Goal: Download file/media

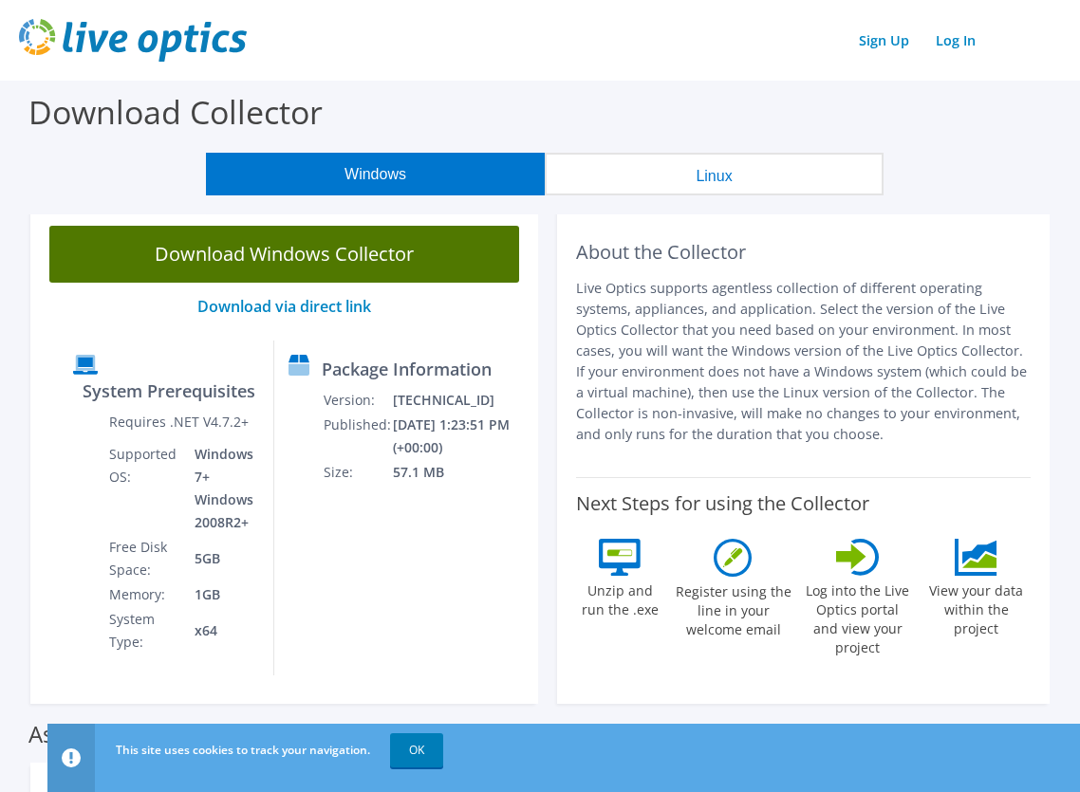
click at [332, 248] on link "Download Windows Collector" at bounding box center [284, 254] width 470 height 57
click at [410, 261] on link "Download Windows Collector" at bounding box center [284, 254] width 470 height 57
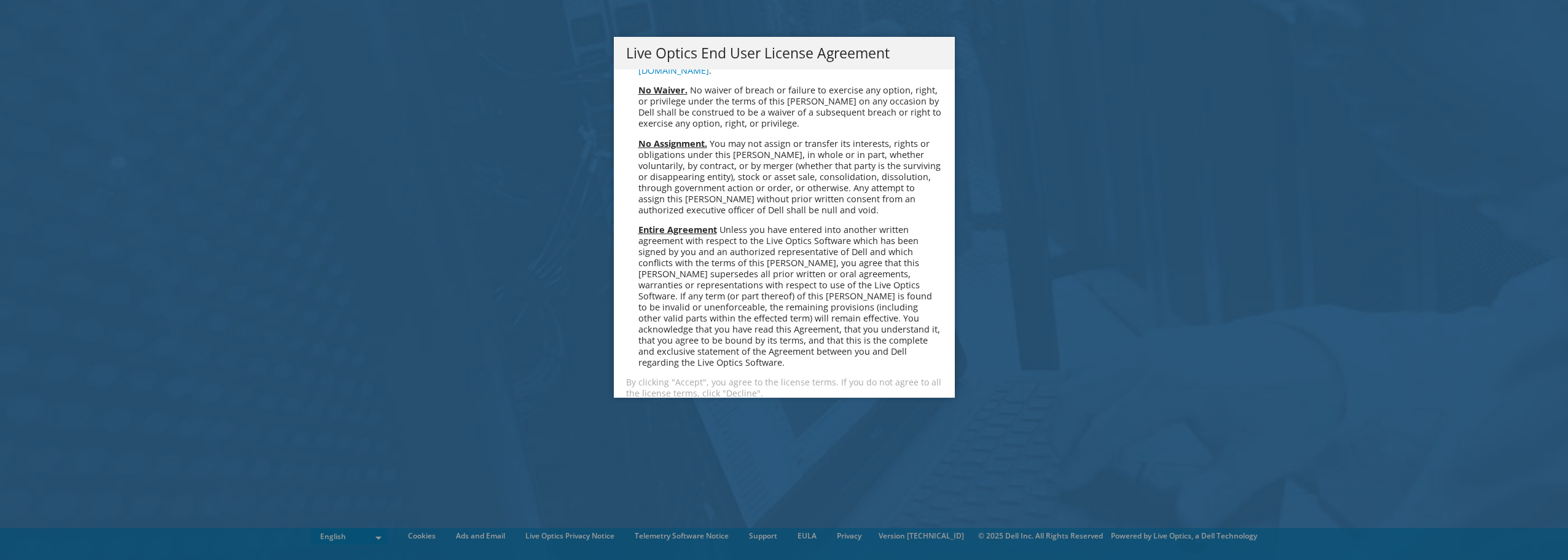
scroll to position [4650, 0]
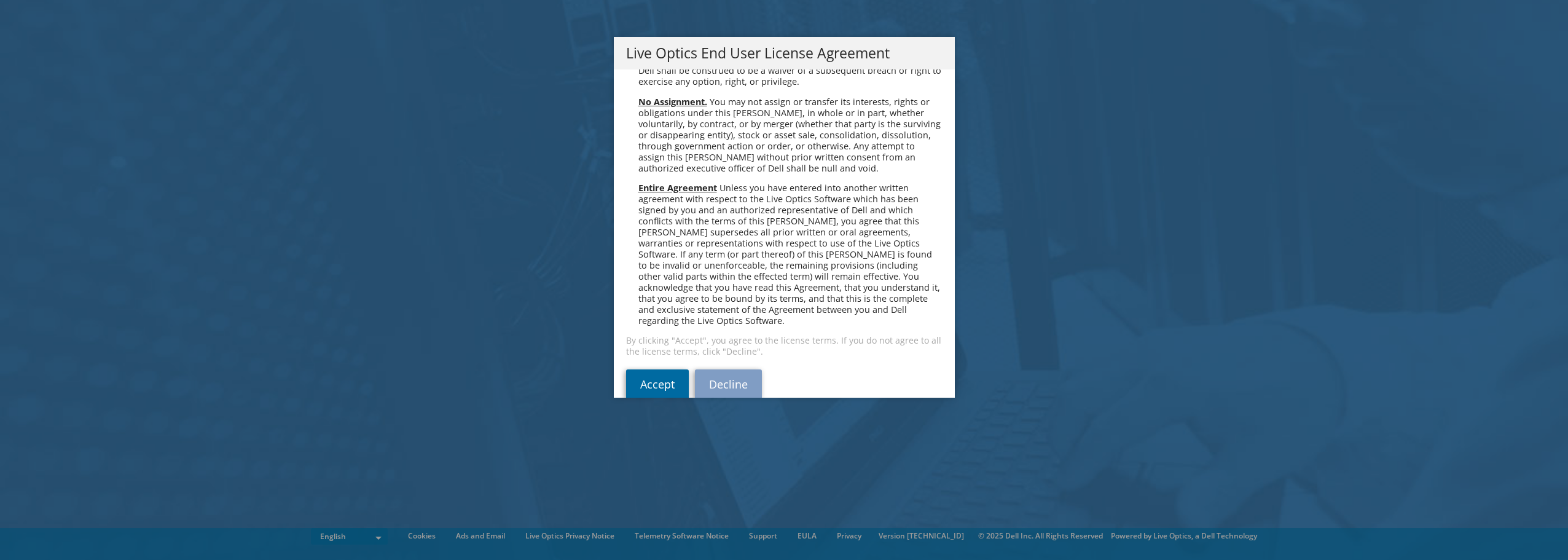
click at [657, 369] on link "Accept" at bounding box center [657, 384] width 63 height 30
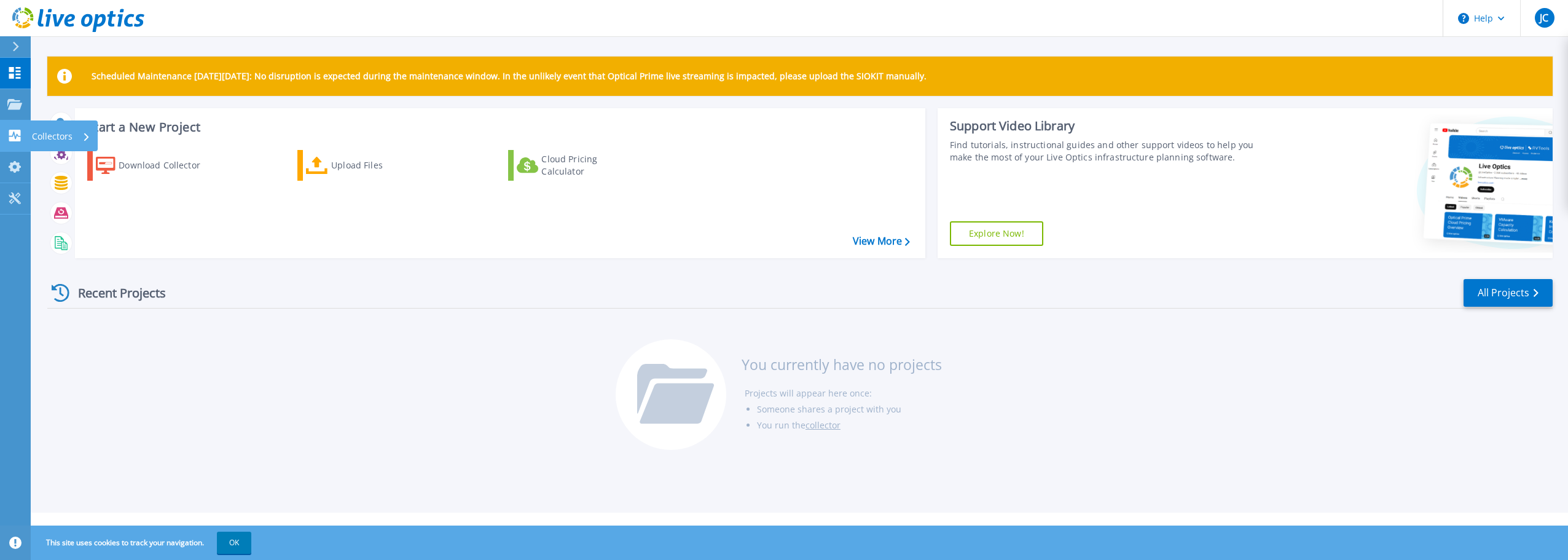
click at [49, 141] on p "Collectors" at bounding box center [52, 136] width 41 height 32
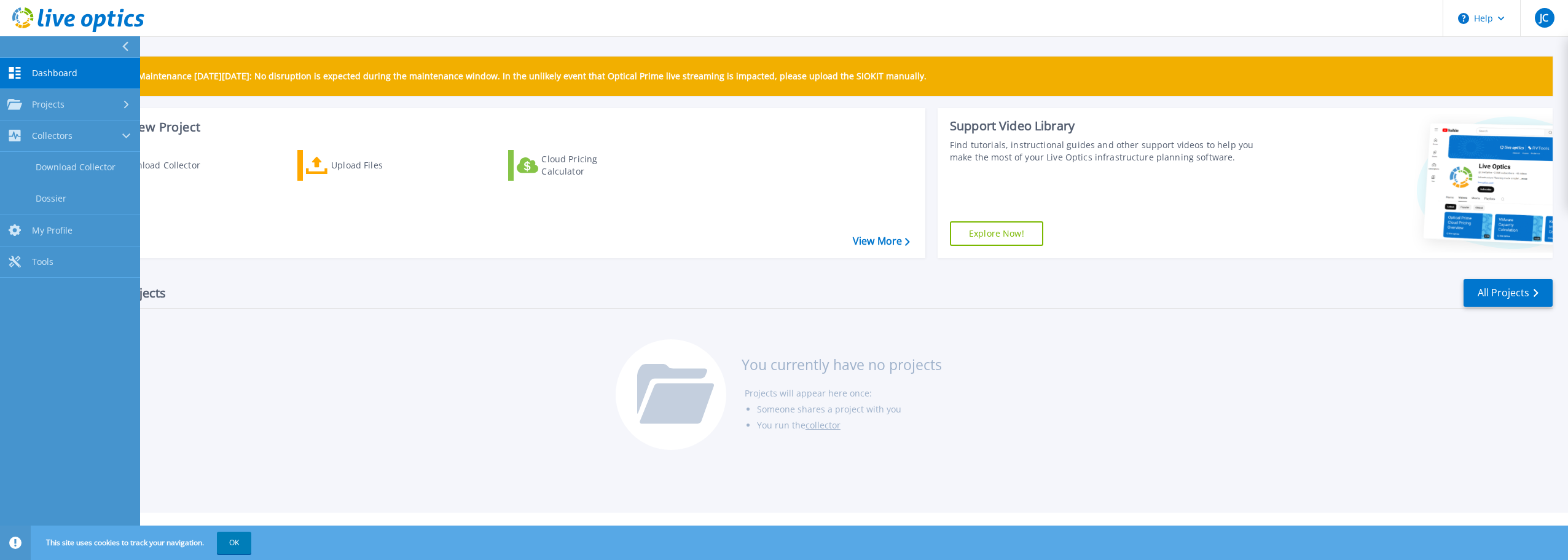
click at [311, 404] on div "Recent Projects All Projects You currently have no projects Projects will appea…" at bounding box center [800, 366] width 1506 height 194
